Goal: Use online tool/utility: Utilize a website feature to perform a specific function

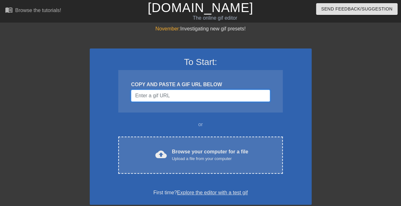
click at [195, 95] on input "Username" at bounding box center [200, 96] width 139 height 12
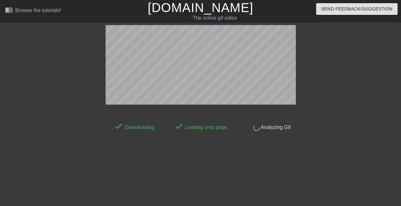
scroll to position [16, 0]
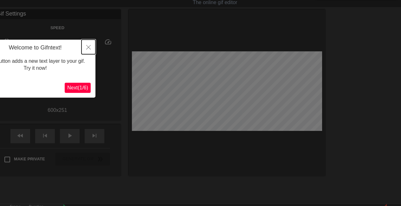
click at [88, 48] on icon "Close" at bounding box center [88, 47] width 4 height 4
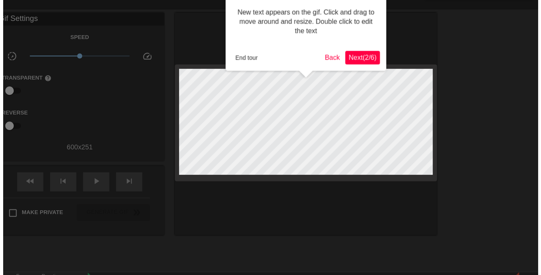
scroll to position [0, 0]
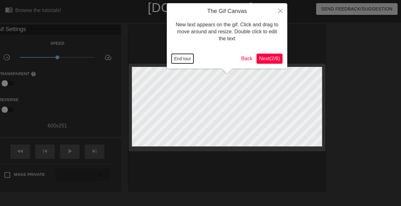
click at [179, 62] on button "End tour" at bounding box center [182, 59] width 22 height 10
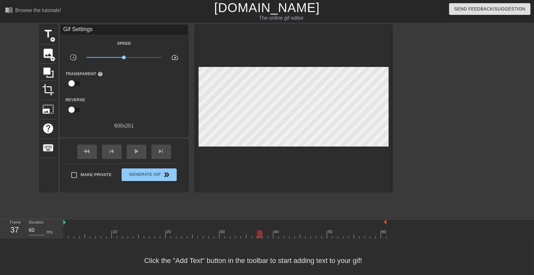
drag, startPoint x: 64, startPoint y: 234, endPoint x: 261, endPoint y: 235, distance: 197.0
click at [261, 206] on div at bounding box center [259, 234] width 5 height 8
type input "70"
drag, startPoint x: 260, startPoint y: 231, endPoint x: 253, endPoint y: 234, distance: 7.1
click at [253, 206] on div at bounding box center [254, 234] width 5 height 8
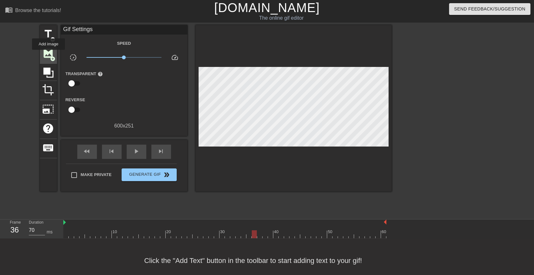
click at [48, 54] on span "image" at bounding box center [48, 53] width 12 height 12
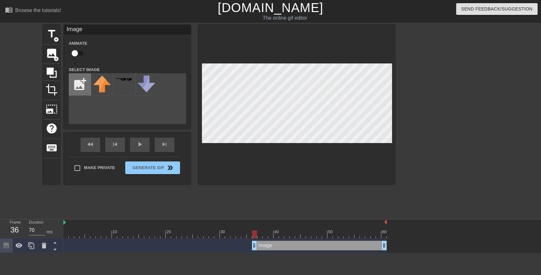
click at [78, 79] on input "file" at bounding box center [80, 84] width 22 height 22
type input "C:\fakepath\silly hilly.png"
click at [102, 85] on img at bounding box center [102, 84] width 18 height 18
click at [282, 164] on div at bounding box center [297, 104] width 196 height 159
click at [400, 148] on div at bounding box center [450, 120] width 95 height 190
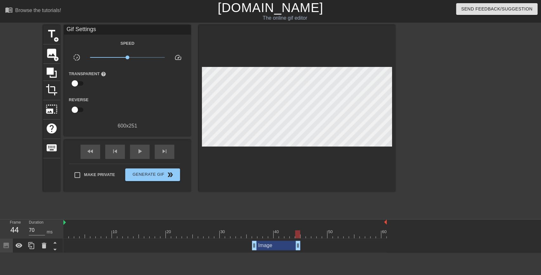
drag, startPoint x: 383, startPoint y: 244, endPoint x: 296, endPoint y: 250, distance: 86.7
click at [296, 206] on div "Image drag_handle drag_handle" at bounding box center [224, 245] width 323 height 14
click at [29, 206] on icon at bounding box center [32, 245] width 8 height 8
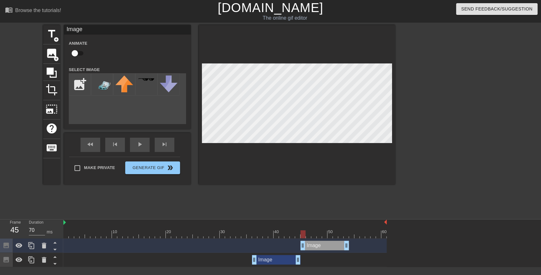
drag, startPoint x: 278, startPoint y: 247, endPoint x: 325, endPoint y: 242, distance: 47.7
click at [325, 206] on div "Image drag_handle drag_handle" at bounding box center [324, 245] width 48 height 10
drag, startPoint x: 344, startPoint y: 246, endPoint x: 334, endPoint y: 246, distance: 9.5
click at [30, 206] on icon at bounding box center [31, 245] width 6 height 7
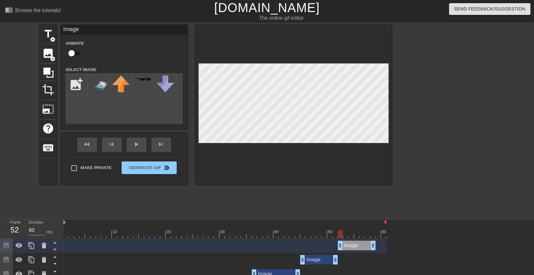
drag, startPoint x: 312, startPoint y: 247, endPoint x: 350, endPoint y: 237, distance: 39.5
click at [350, 206] on div "10 20 30 40 50 60 Image drag_handle drag_handle Image drag_handle drag_handle I…" at bounding box center [298, 250] width 471 height 62
drag, startPoint x: 373, startPoint y: 243, endPoint x: 345, endPoint y: 255, distance: 30.4
click at [345, 206] on div "Image drag_handle drag_handle Image drag_handle drag_handle Image drag_handle d…" at bounding box center [298, 259] width 471 height 43
click at [345, 206] on div "Image drag_handle drag_handle" at bounding box center [224, 260] width 323 height 10
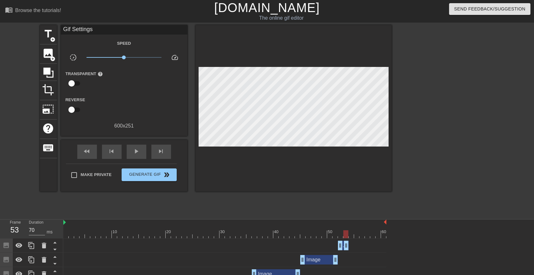
drag, startPoint x: 347, startPoint y: 246, endPoint x: 348, endPoint y: 250, distance: 3.6
click at [348, 206] on div "Image drag_handle drag_handle" at bounding box center [224, 245] width 323 height 14
click at [32, 206] on icon at bounding box center [32, 245] width 8 height 8
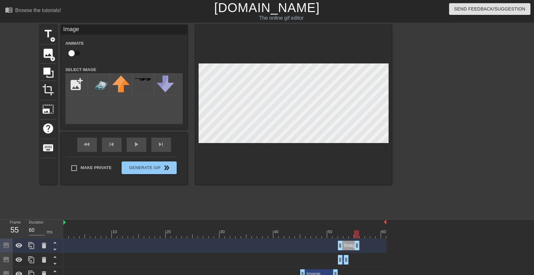
drag, startPoint x: 348, startPoint y: 243, endPoint x: 362, endPoint y: 239, distance: 13.7
click at [362, 206] on div "Image drag_handle drag_handle" at bounding box center [224, 245] width 323 height 14
drag, startPoint x: 339, startPoint y: 242, endPoint x: 351, endPoint y: 240, distance: 12.1
drag, startPoint x: 356, startPoint y: 244, endPoint x: 356, endPoint y: 248, distance: 4.4
click at [28, 206] on icon at bounding box center [32, 245] width 8 height 8
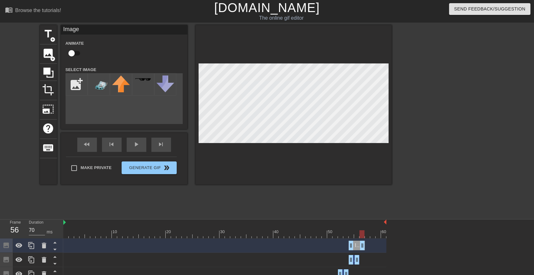
drag, startPoint x: 355, startPoint y: 245, endPoint x: 363, endPoint y: 241, distance: 8.6
drag, startPoint x: 352, startPoint y: 243, endPoint x: 360, endPoint y: 242, distance: 8.6
drag, startPoint x: 364, startPoint y: 244, endPoint x: 369, endPoint y: 244, distance: 5.1
type input "70"
drag, startPoint x: 369, startPoint y: 246, endPoint x: 368, endPoint y: 251, distance: 4.3
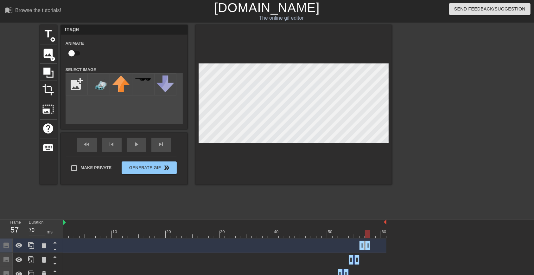
click at [368, 206] on div "Image drag_handle drag_handle" at bounding box center [224, 245] width 323 height 14
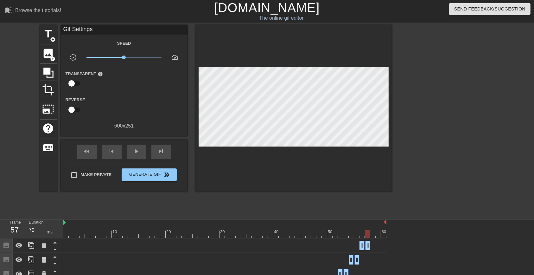
click at [400, 158] on div at bounding box center [446, 120] width 95 height 190
click at [161, 173] on span "Generate Gif double_arrow" at bounding box center [149, 175] width 50 height 8
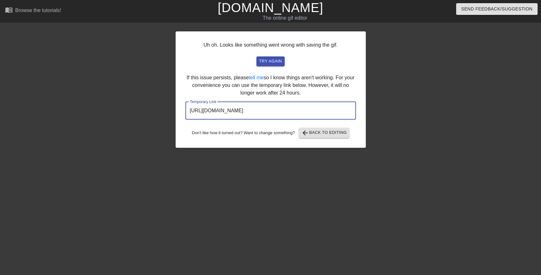
drag, startPoint x: 330, startPoint y: 109, endPoint x: 128, endPoint y: 128, distance: 202.6
click at [128, 128] on div "Uh oh. Looks like something went wrong with saving the gif. try again If this i…" at bounding box center [270, 120] width 541 height 190
